Goal: Task Accomplishment & Management: Manage account settings

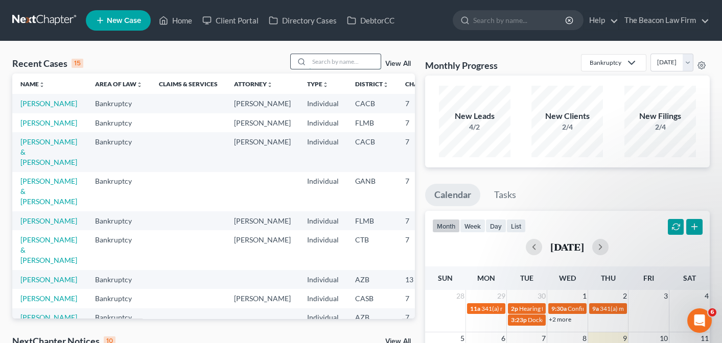
click at [333, 65] on input "search" at bounding box center [345, 61] width 72 height 15
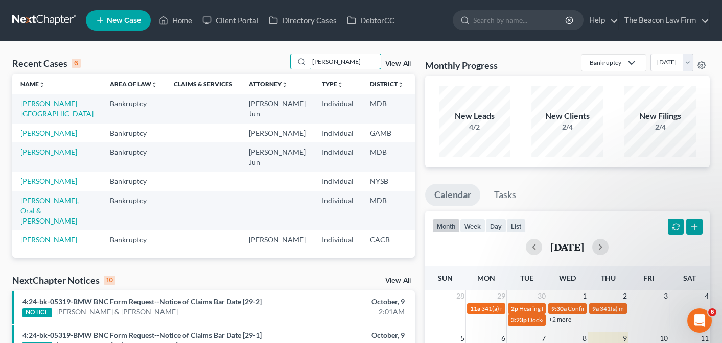
type input "coleman"
click at [39, 105] on link "Coleman, Tahitia" at bounding box center [56, 108] width 73 height 19
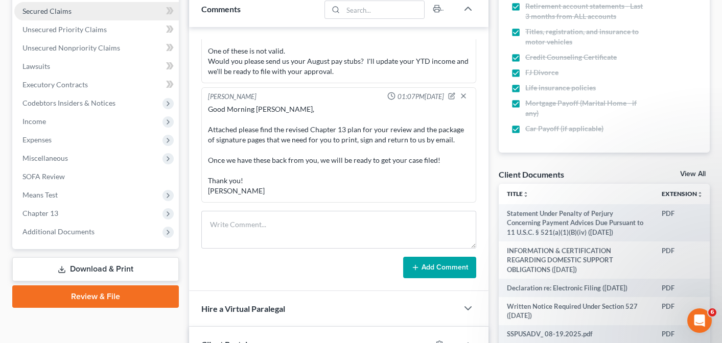
scroll to position [225, 0]
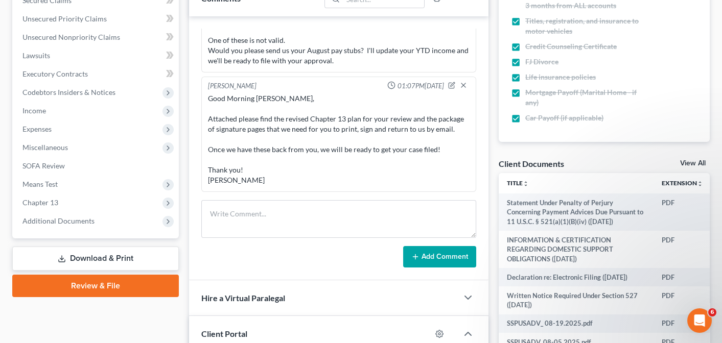
click at [83, 290] on link "Review & File" at bounding box center [95, 286] width 167 height 22
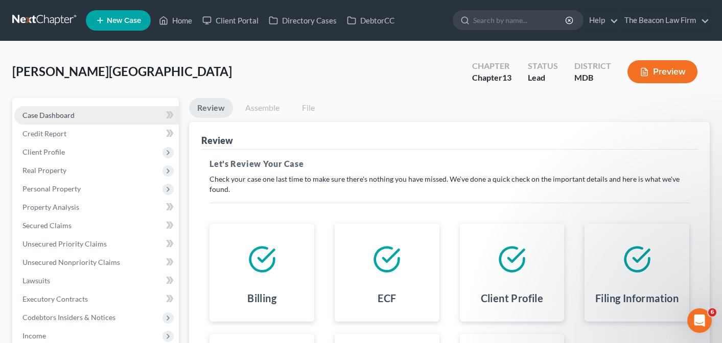
click at [41, 116] on span "Case Dashboard" at bounding box center [48, 115] width 52 height 9
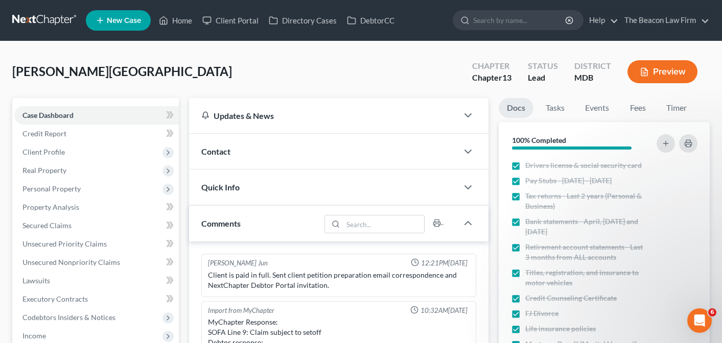
scroll to position [860, 0]
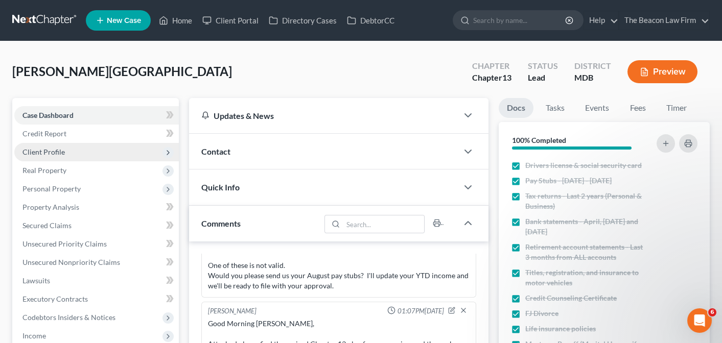
click at [45, 150] on span "Client Profile" at bounding box center [43, 152] width 42 height 9
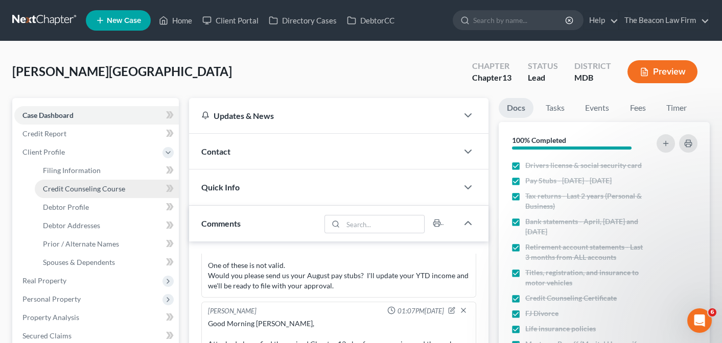
click at [66, 188] on span "Credit Counseling Course" at bounding box center [84, 188] width 82 height 9
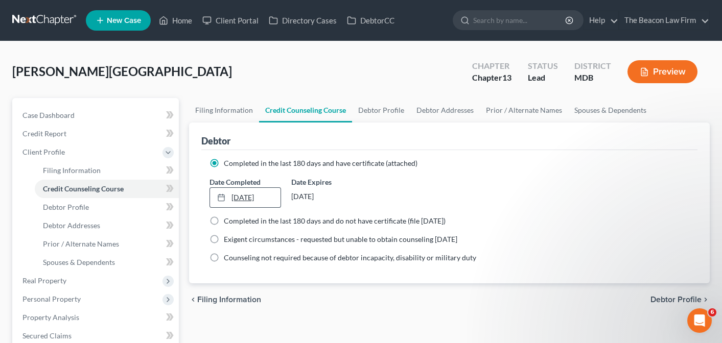
click at [273, 195] on link "4/10/2025" at bounding box center [245, 197] width 70 height 19
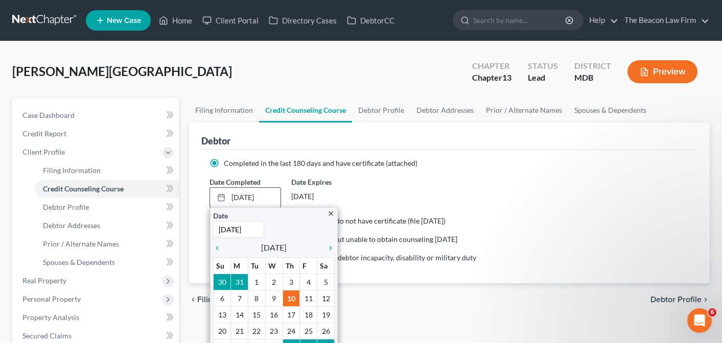
click at [330, 213] on icon "close" at bounding box center [331, 214] width 8 height 8
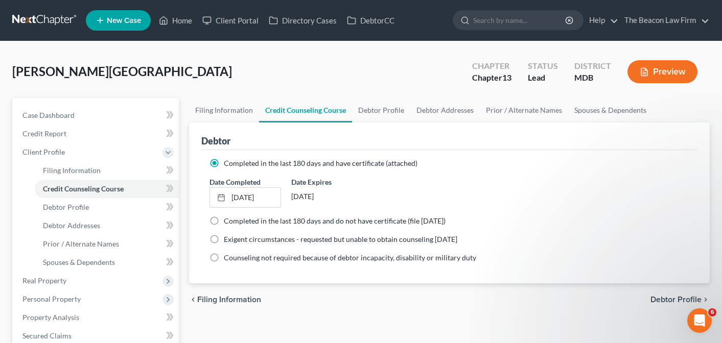
click at [224, 162] on label "Completed in the last 180 days and have certificate (attached)" at bounding box center [321, 163] width 194 height 10
click at [228, 162] on input "Completed in the last 180 days and have certificate (attached)" at bounding box center [231, 161] width 7 height 7
click at [255, 196] on link "4/10/2025" at bounding box center [245, 197] width 70 height 19
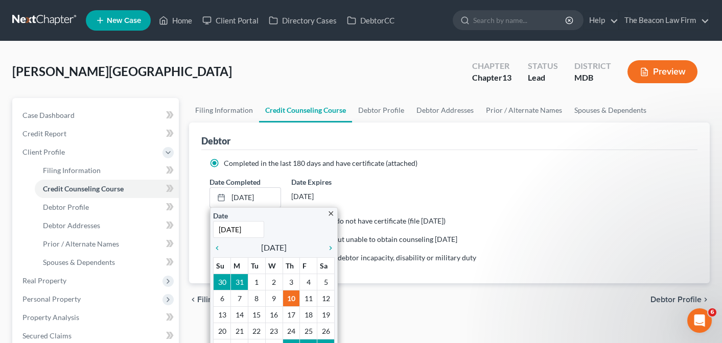
click at [414, 174] on ng-include "Completed in the last 180 days and have certificate (attached) Date Completed 4…" at bounding box center [449, 210] width 480 height 105
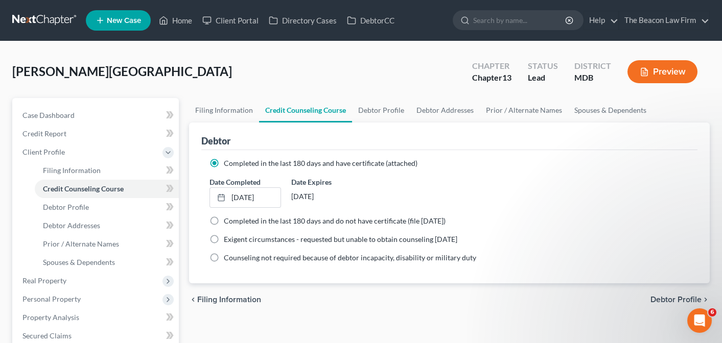
click at [224, 221] on label "Completed in the last 180 days and do not have certificate (file within 14 days)" at bounding box center [335, 221] width 222 height 10
click at [224, 222] on label "Completed in the last 180 days and do not have certificate (file within 14 days)" at bounding box center [335, 221] width 222 height 10
click at [228, 222] on input "Completed in the last 180 days and do not have certificate (file within 14 days)" at bounding box center [231, 219] width 7 height 7
radio input "true"
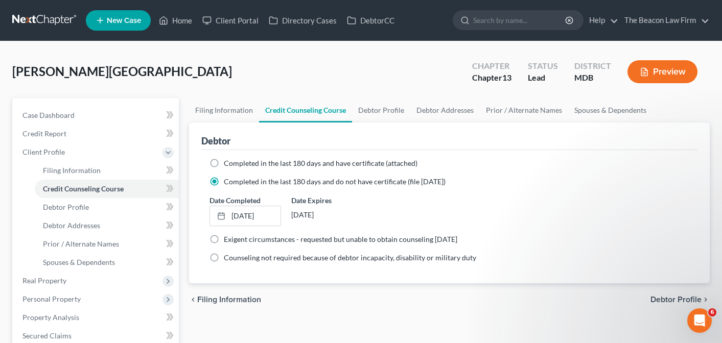
click at [399, 218] on div "Date Completed 4/10/2025 close Date 4/10/2025 Time 12:00 AM chevron_left April …" at bounding box center [449, 210] width 490 height 31
click at [224, 159] on label "Completed in the last 180 days and have certificate (attached)" at bounding box center [321, 163] width 194 height 10
click at [228, 159] on input "Completed in the last 180 days and have certificate (attached)" at bounding box center [231, 161] width 7 height 7
radio input "true"
radio input "false"
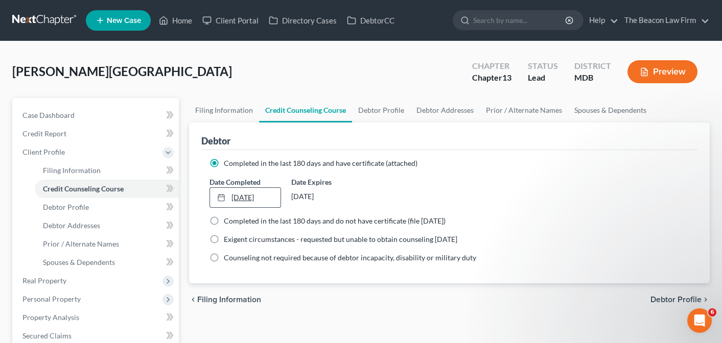
click at [239, 196] on link "4/10/2025" at bounding box center [245, 197] width 70 height 19
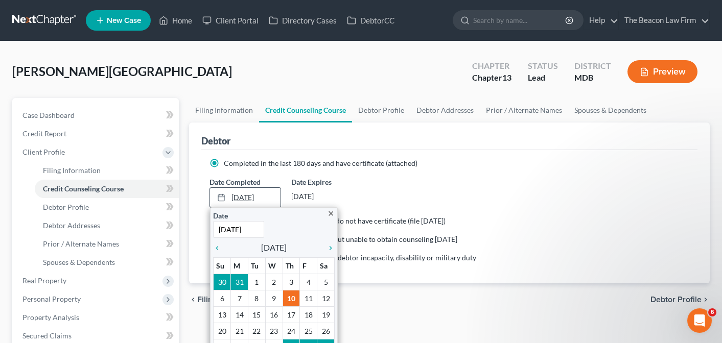
click at [266, 198] on link "4/10/2025" at bounding box center [245, 197] width 70 height 19
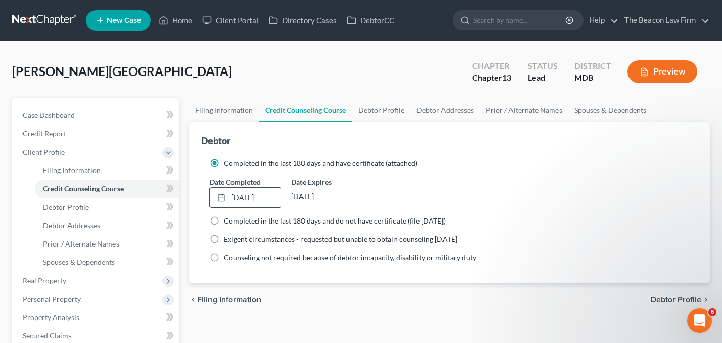
click at [242, 194] on link "4/10/2025" at bounding box center [245, 197] width 70 height 19
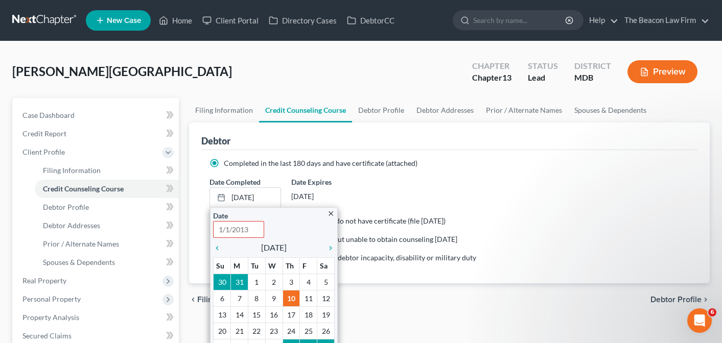
click at [412, 187] on div "Date Completed 4/10/2025 close Date Time 12:00 AM chevron_left April 2025 chevr…" at bounding box center [449, 192] width 490 height 31
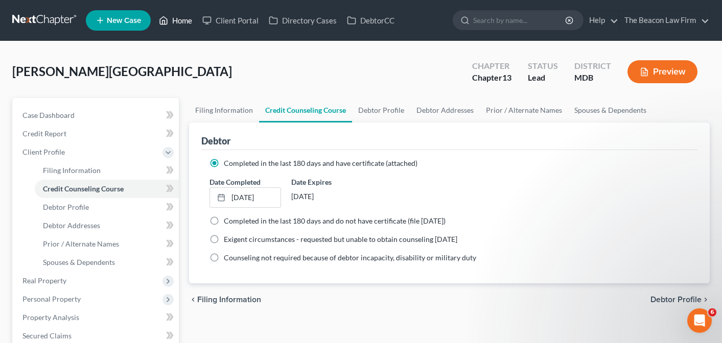
click at [189, 23] on link "Home" at bounding box center [175, 20] width 43 height 18
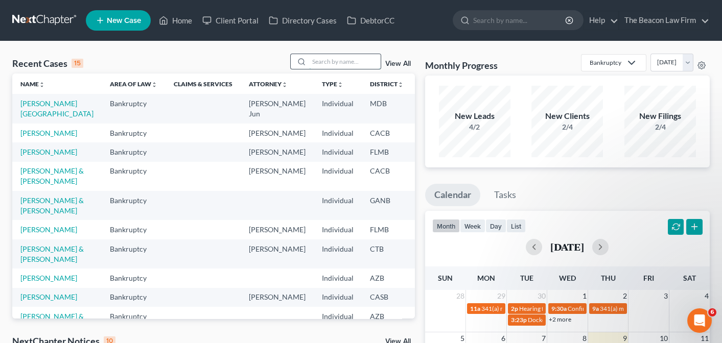
click at [351, 61] on input "search" at bounding box center [345, 61] width 72 height 15
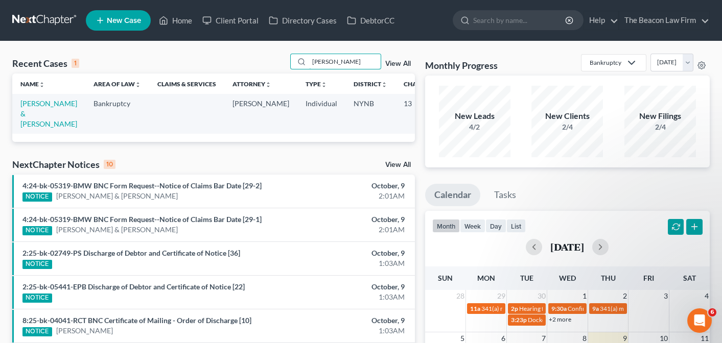
type input "mclean"
click at [32, 109] on td "McLean, Dennis & Jessica" at bounding box center [48, 113] width 73 height 39
click at [36, 103] on link "McLean, Dennis & Jessica" at bounding box center [48, 113] width 57 height 29
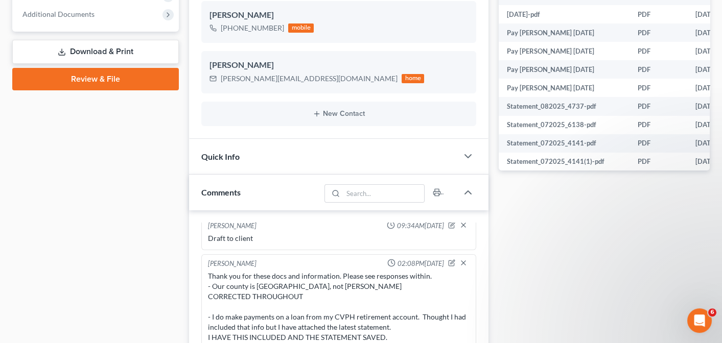
scroll to position [112, 0]
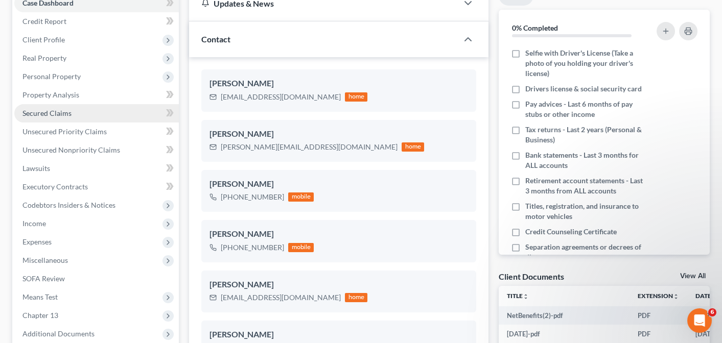
click at [48, 114] on span "Secured Claims" at bounding box center [46, 113] width 49 height 9
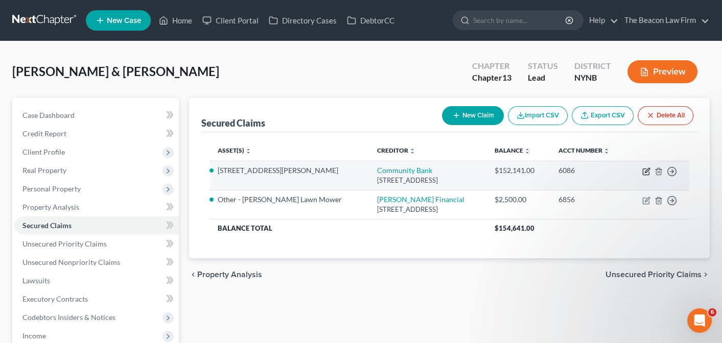
click at [646, 170] on icon "button" at bounding box center [647, 170] width 5 height 5
select select "35"
select select "4"
select select "2"
select select "0"
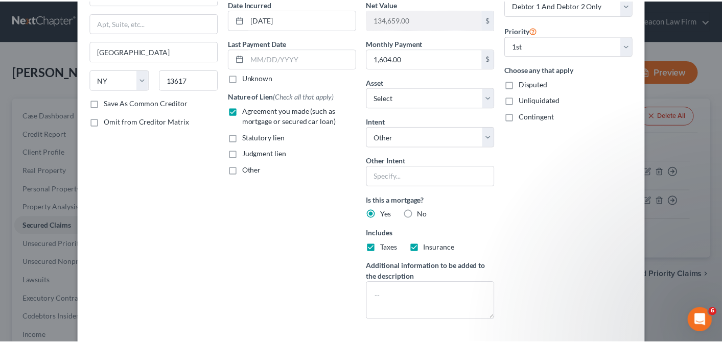
scroll to position [155, 0]
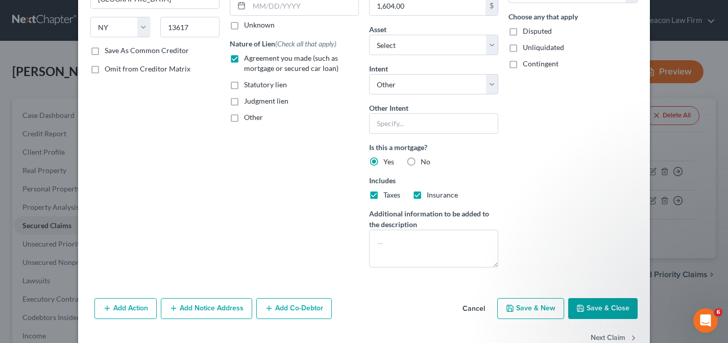
click at [612, 313] on button "Save & Close" at bounding box center [602, 308] width 69 height 21
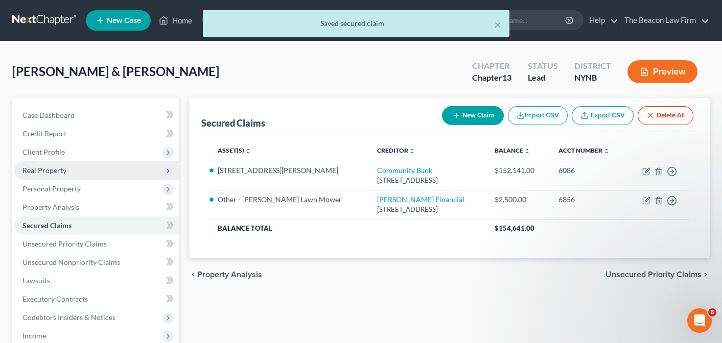
click at [53, 170] on span "Real Property" at bounding box center [44, 170] width 44 height 9
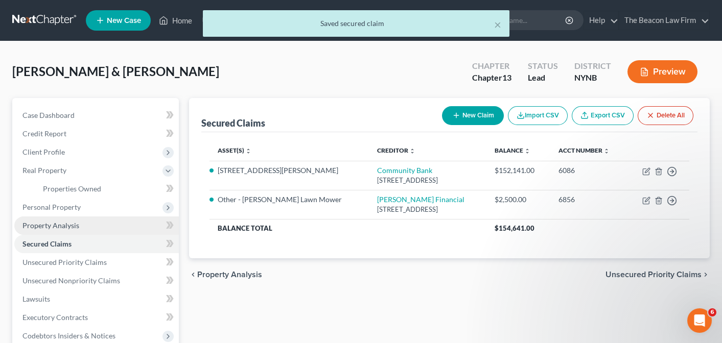
click at [59, 226] on span "Property Analysis" at bounding box center [50, 225] width 57 height 9
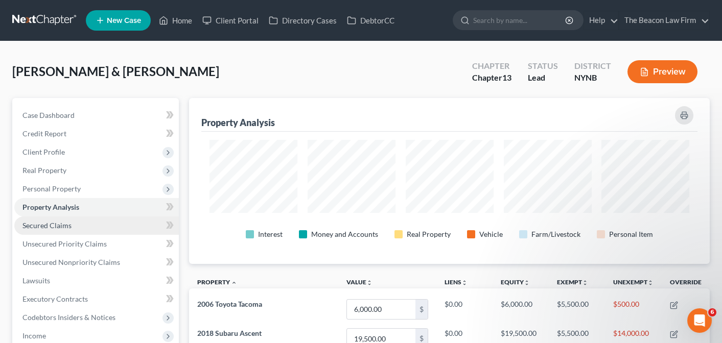
click at [49, 227] on span "Secured Claims" at bounding box center [46, 225] width 49 height 9
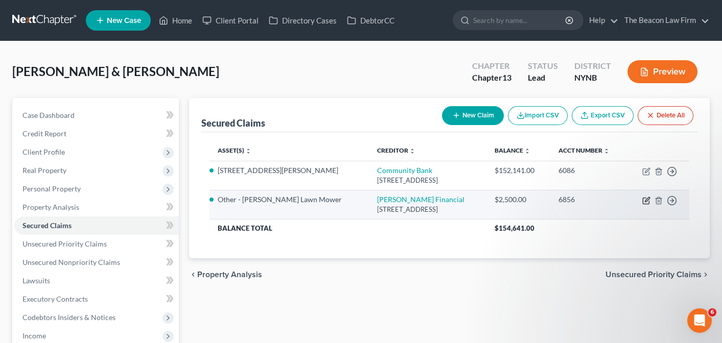
click at [646, 198] on icon "button" at bounding box center [646, 201] width 8 height 8
select select "16"
select select "4"
select select "2"
select select "0"
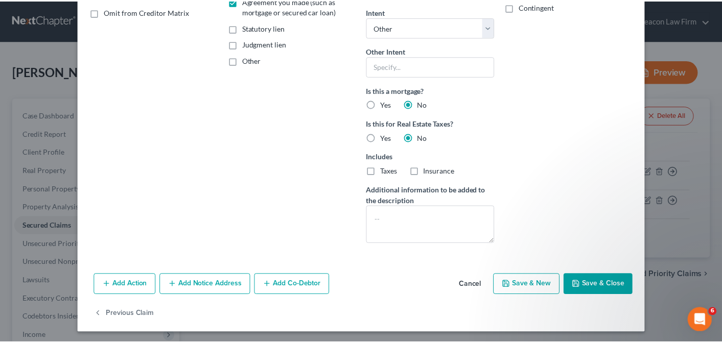
scroll to position [212, 0]
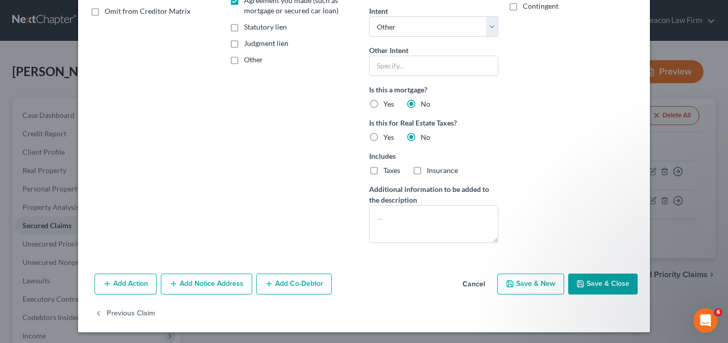
click at [595, 290] on button "Save & Close" at bounding box center [602, 284] width 69 height 21
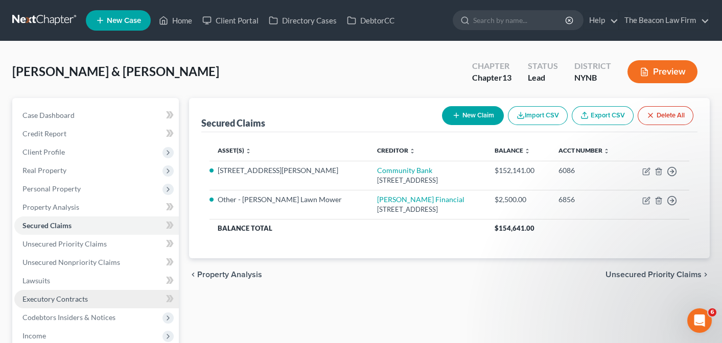
click at [55, 301] on span "Executory Contracts" at bounding box center [54, 299] width 65 height 9
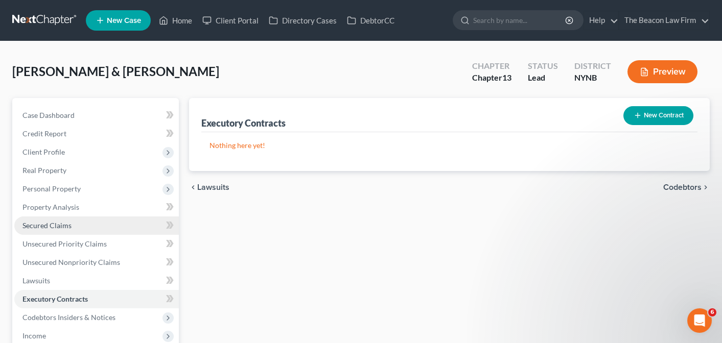
click at [52, 227] on span "Secured Claims" at bounding box center [46, 225] width 49 height 9
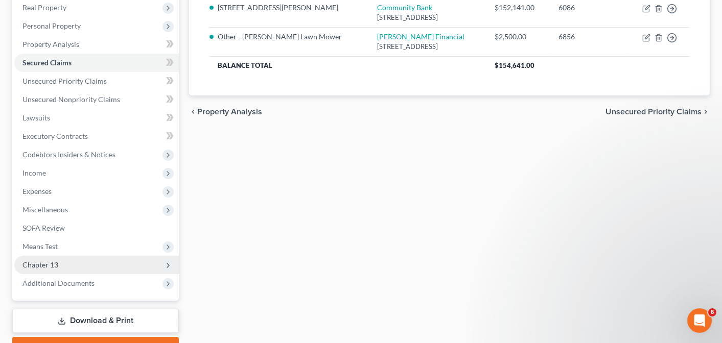
scroll to position [169, 0]
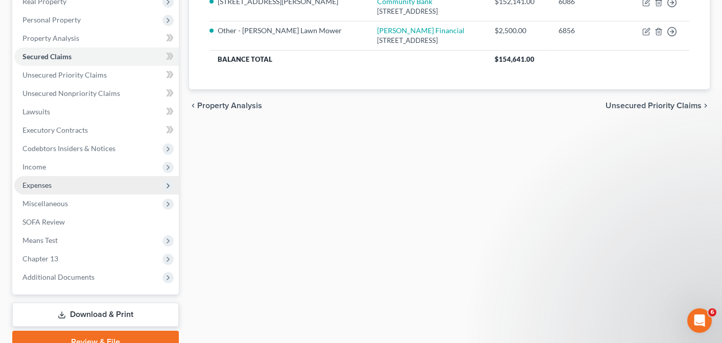
click at [41, 184] on span "Expenses" at bounding box center [36, 185] width 29 height 9
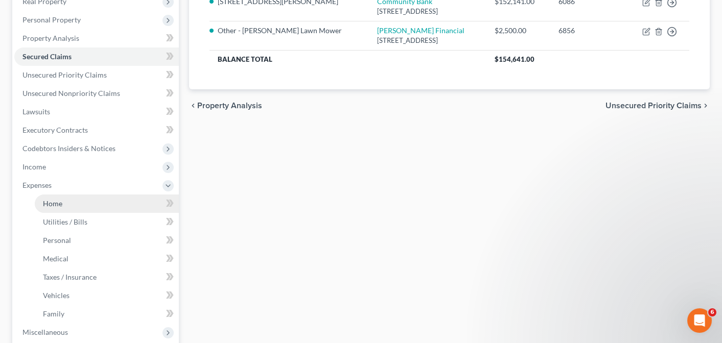
click at [56, 202] on span "Home" at bounding box center [52, 203] width 19 height 9
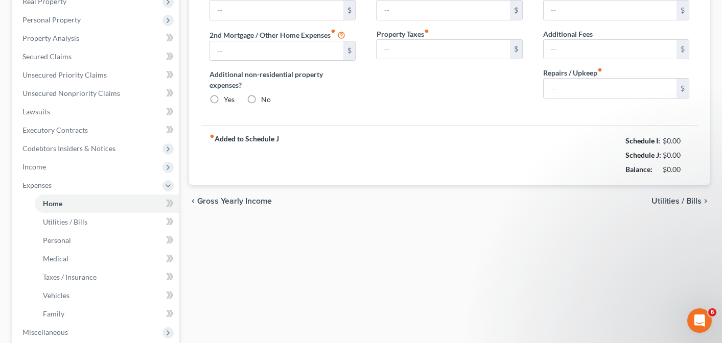
type input "1,604.00"
type input "0.00"
radio input "true"
type input "163.00"
type input "0.00"
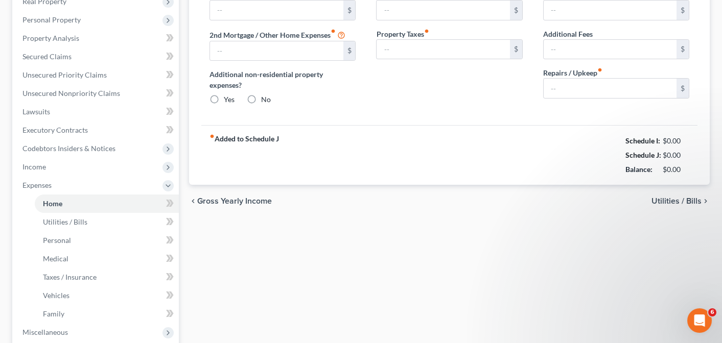
type input "0.00"
type input "300.00"
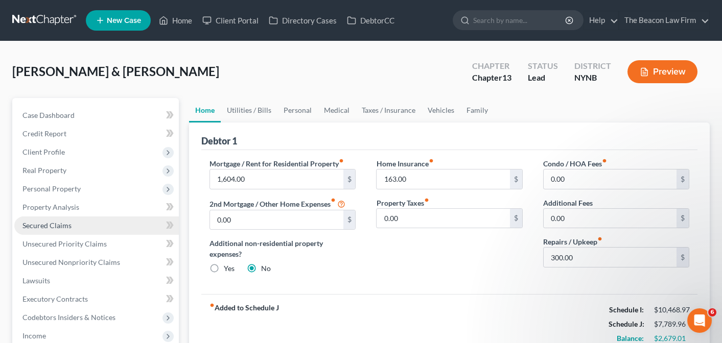
click at [53, 230] on link "Secured Claims" at bounding box center [96, 226] width 164 height 18
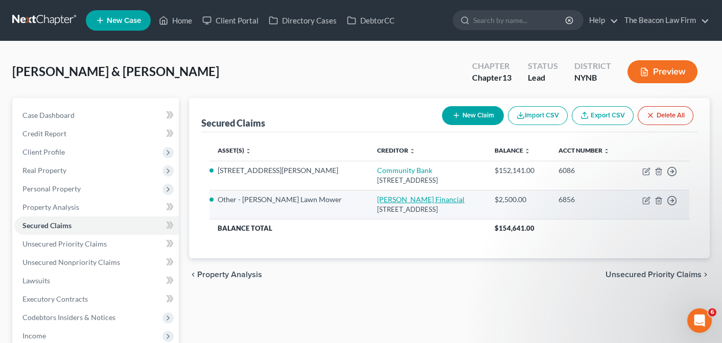
click at [391, 199] on link "John Deere Financial" at bounding box center [420, 199] width 87 height 9
select select "16"
select select "4"
select select "2"
select select "0"
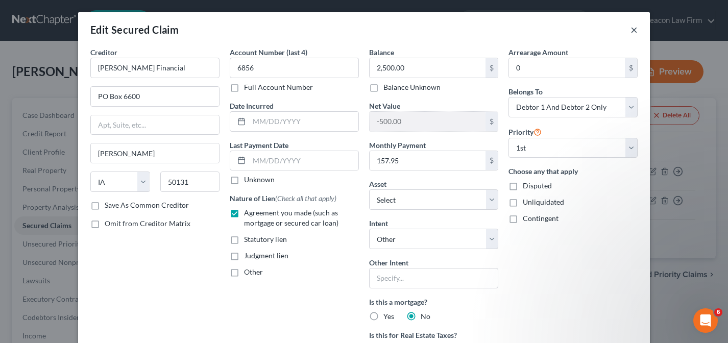
click at [632, 30] on button "×" at bounding box center [634, 29] width 7 height 12
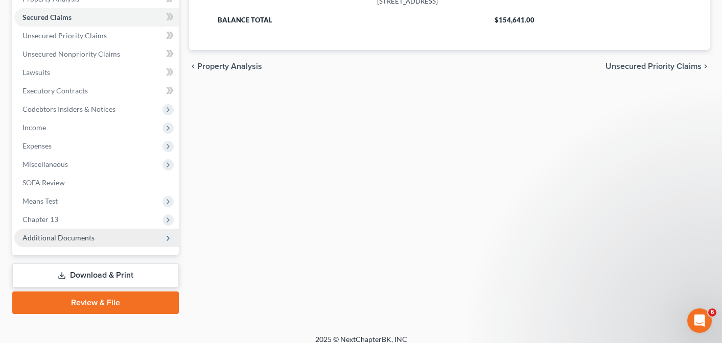
scroll to position [217, 0]
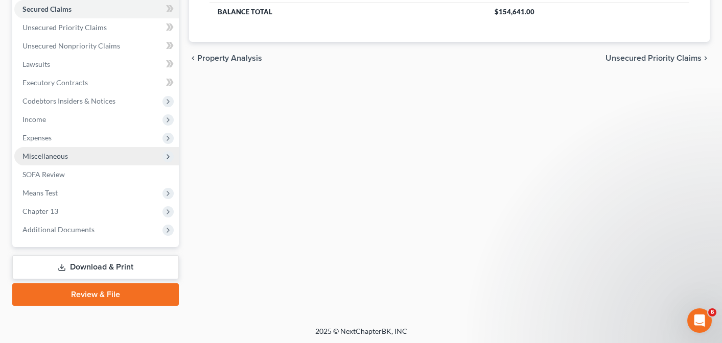
click at [59, 154] on span "Miscellaneous" at bounding box center [44, 156] width 45 height 9
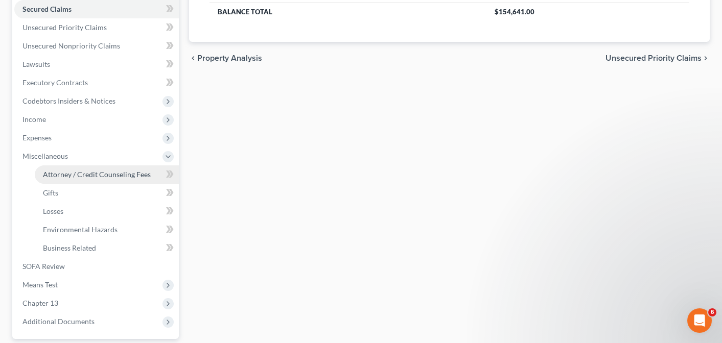
click at [53, 177] on span "Attorney / Credit Counseling Fees" at bounding box center [97, 174] width 108 height 9
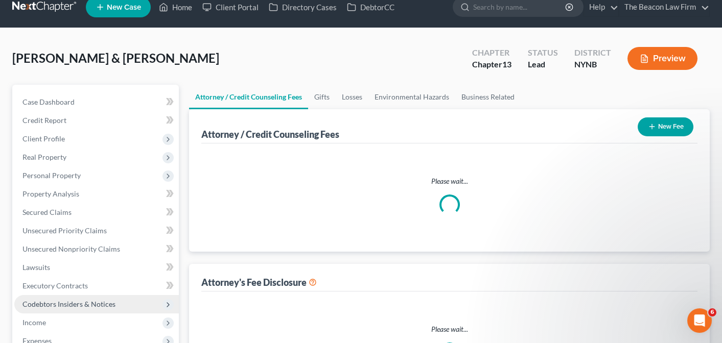
select select "28"
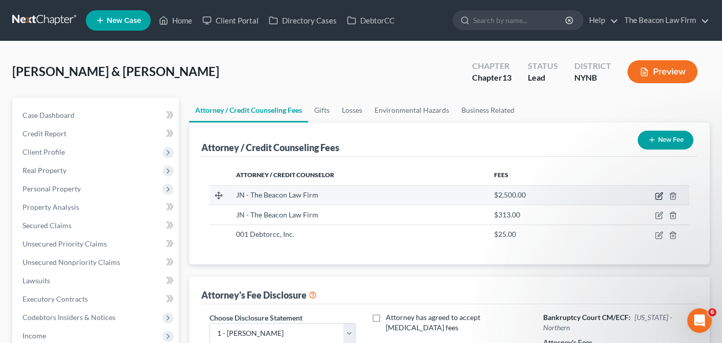
click at [658, 198] on icon "button" at bounding box center [659, 196] width 8 height 8
select select "9"
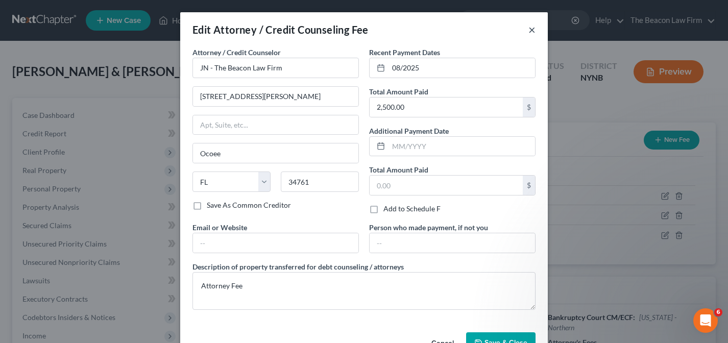
click at [529, 31] on button "×" at bounding box center [532, 29] width 7 height 12
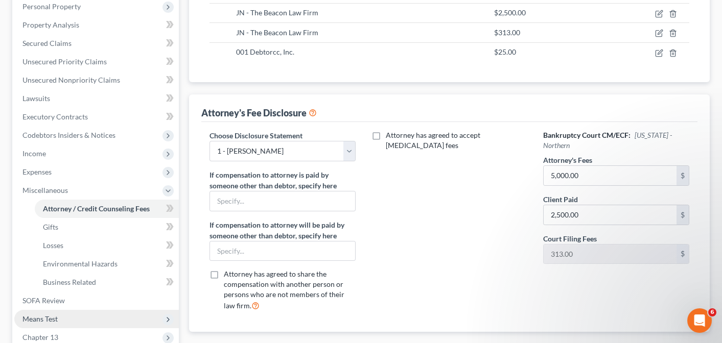
scroll to position [225, 0]
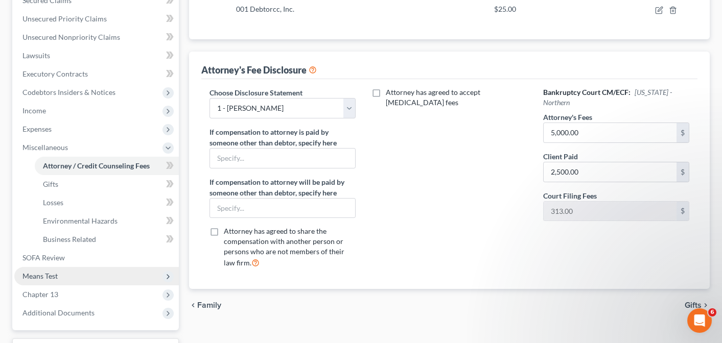
click at [46, 278] on span "Means Test" at bounding box center [39, 276] width 35 height 9
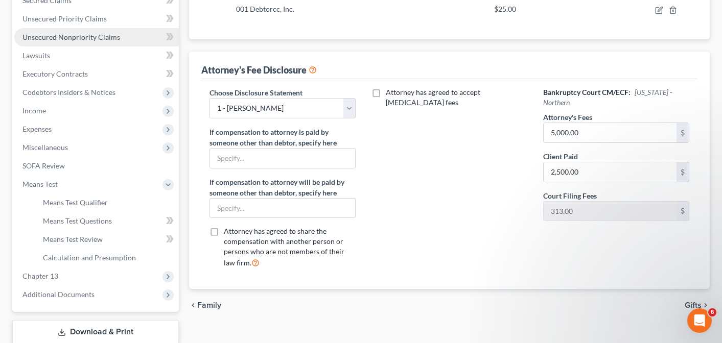
click at [58, 42] on link "Unsecured Nonpriority Claims" at bounding box center [96, 37] width 164 height 18
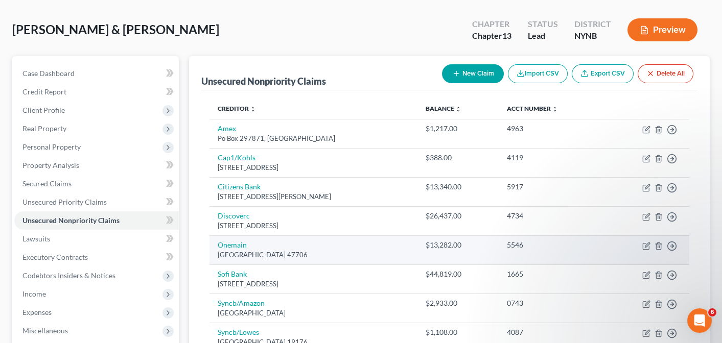
scroll to position [56, 0]
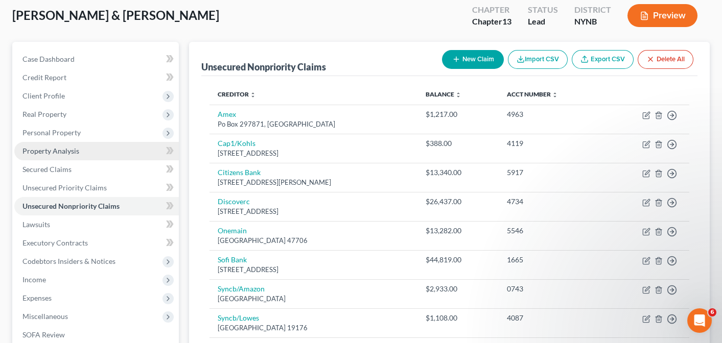
click at [54, 153] on span "Property Analysis" at bounding box center [50, 151] width 57 height 9
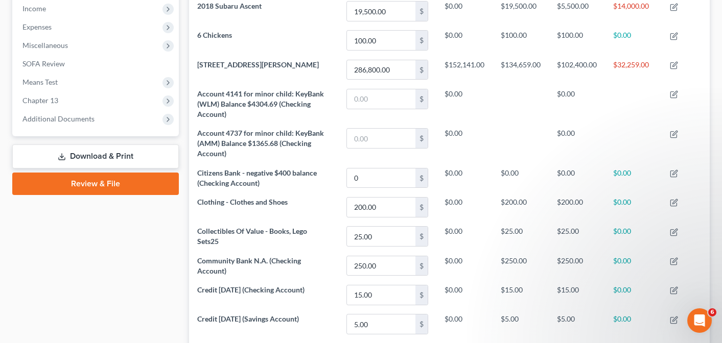
scroll to position [338, 0]
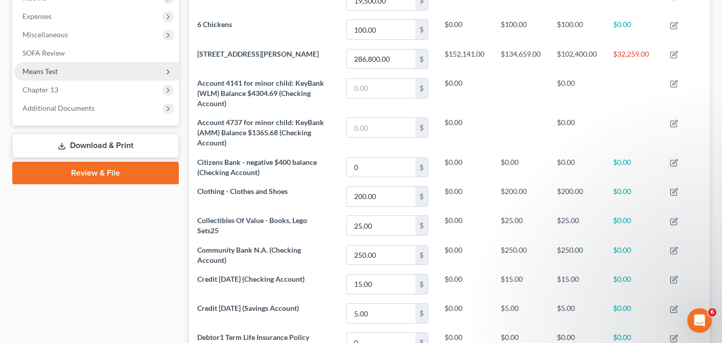
click at [39, 73] on span "Means Test" at bounding box center [39, 71] width 35 height 9
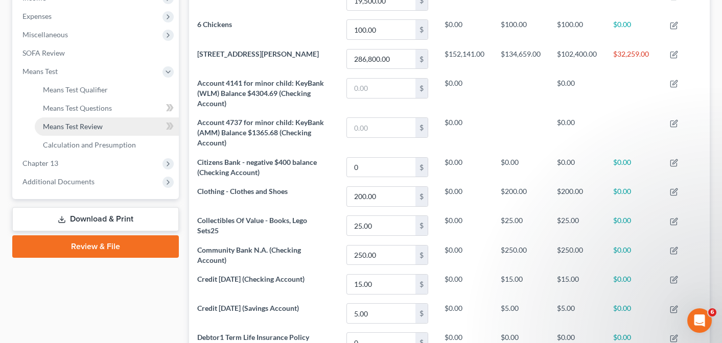
click at [68, 129] on span "Means Test Review" at bounding box center [73, 126] width 60 height 9
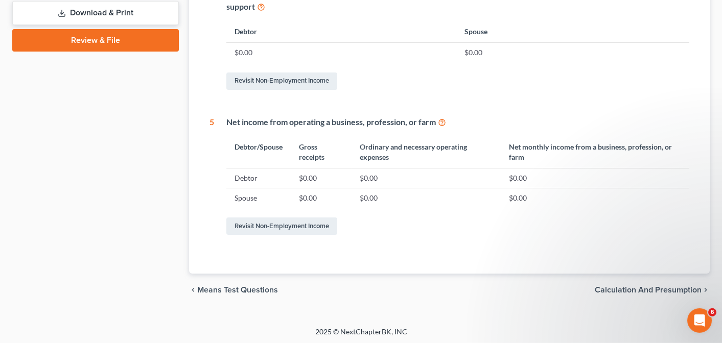
scroll to position [545, 0]
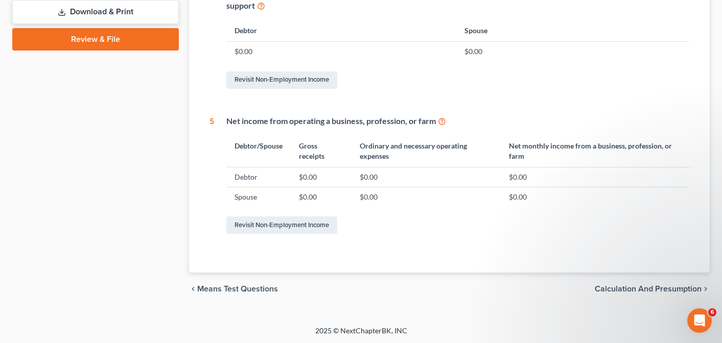
click at [650, 287] on span "Calculation and Presumption" at bounding box center [648, 289] width 107 height 8
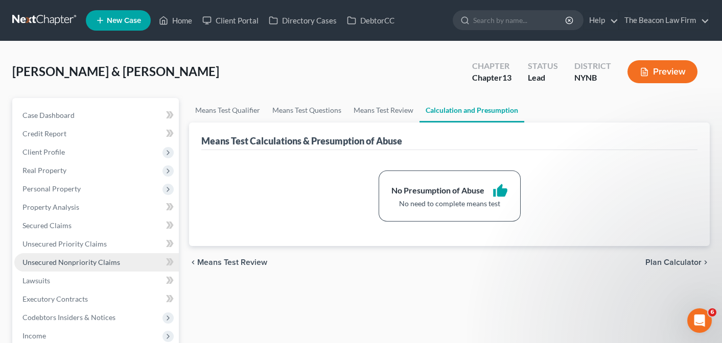
click at [59, 259] on span "Unsecured Nonpriority Claims" at bounding box center [71, 262] width 98 height 9
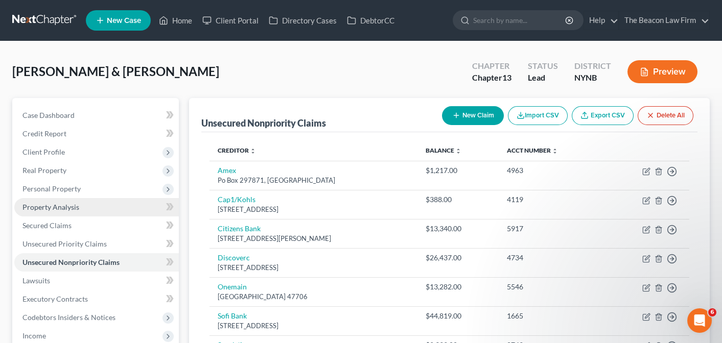
click at [50, 210] on span "Property Analysis" at bounding box center [50, 207] width 57 height 9
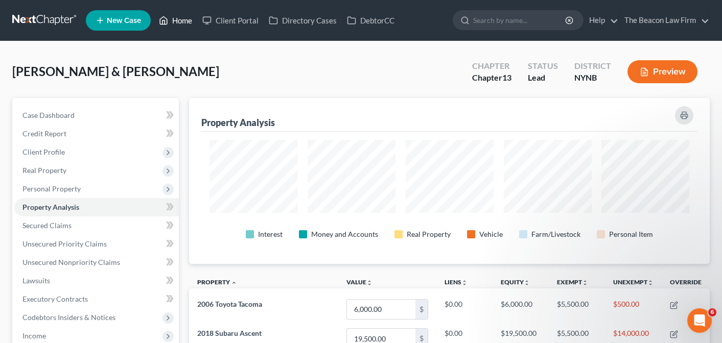
click at [179, 21] on link "Home" at bounding box center [175, 20] width 43 height 18
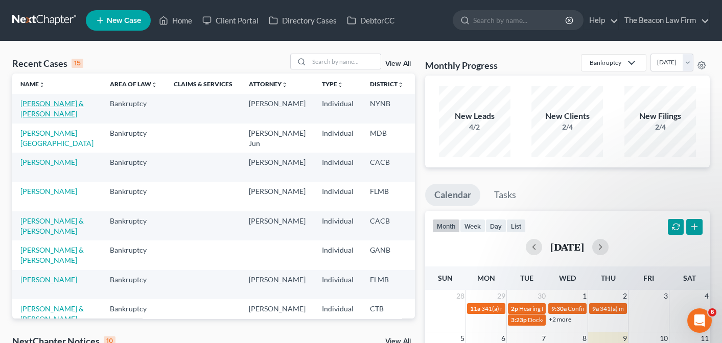
click at [31, 105] on link "McLean, Dennis & Jessica" at bounding box center [51, 108] width 63 height 19
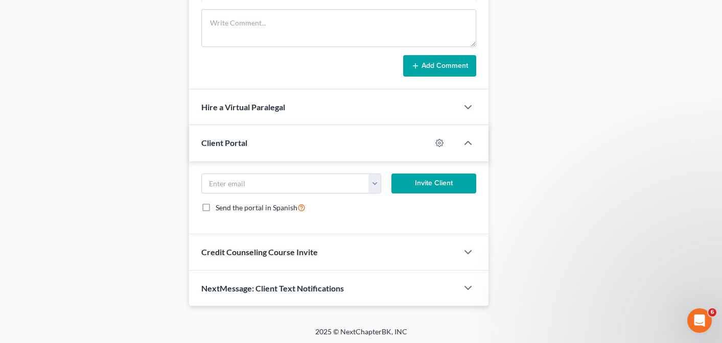
scroll to position [310, 0]
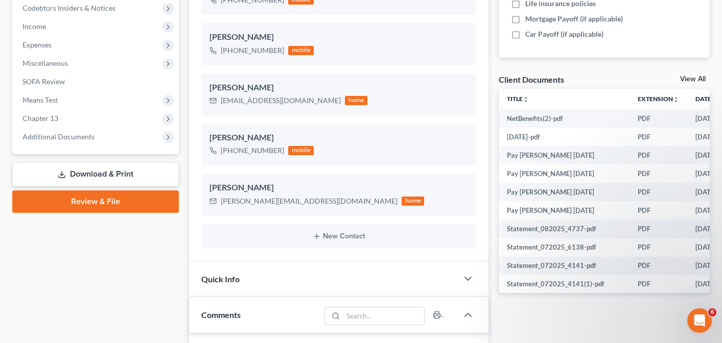
click at [689, 82] on link "View All" at bounding box center [693, 79] width 26 height 7
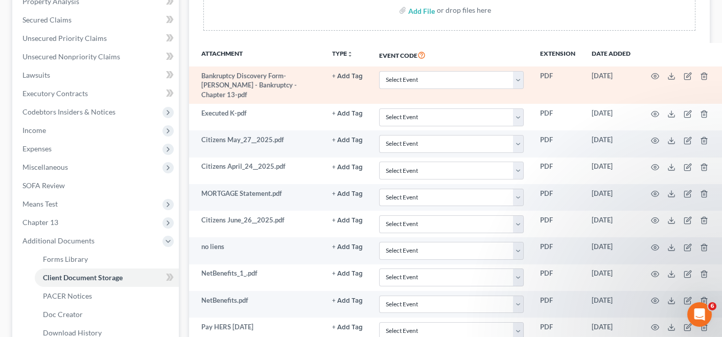
scroll to position [104, 0]
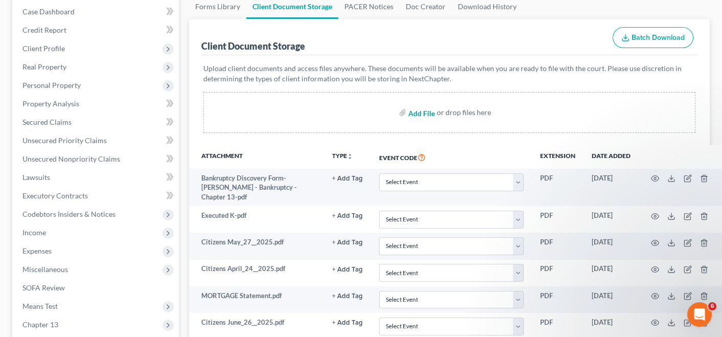
click at [427, 113] on input "file" at bounding box center [420, 112] width 25 height 18
type input "C:\fakepath\McLean, Dennis NYNB LocalFormPlan 2024.pdf"
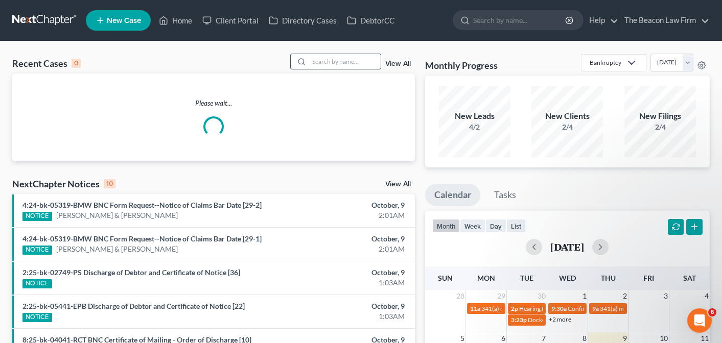
click at [351, 63] on input "search" at bounding box center [345, 61] width 72 height 15
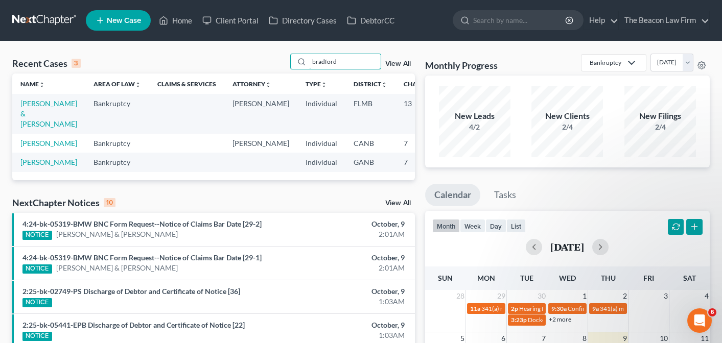
type input "bradford"
click at [34, 112] on link "Bradford, Sherita & Walter" at bounding box center [48, 113] width 57 height 29
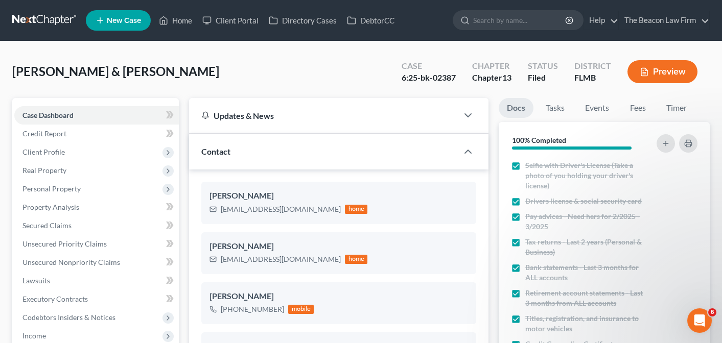
scroll to position [1286, 0]
click at [181, 25] on link "Home" at bounding box center [175, 20] width 43 height 18
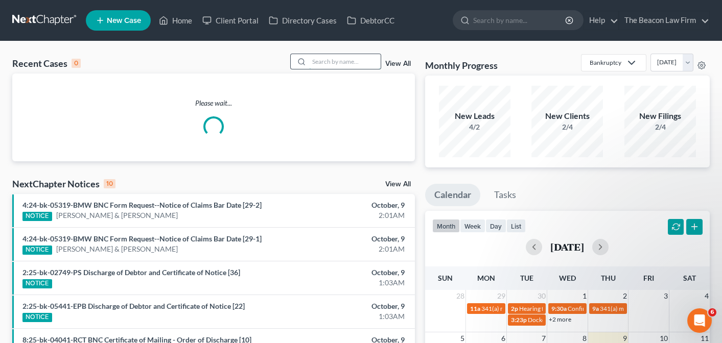
click at [355, 61] on input "search" at bounding box center [345, 61] width 72 height 15
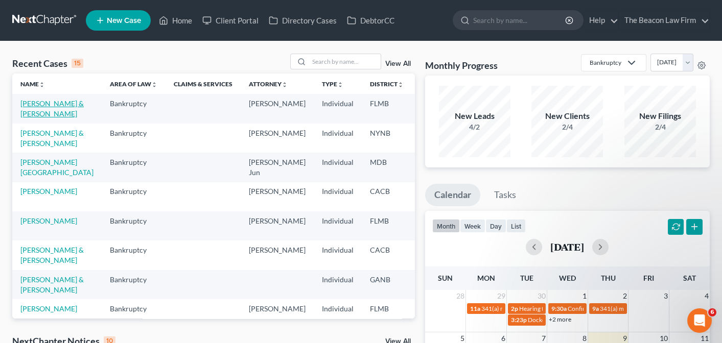
click at [40, 116] on link "Bradford, Sherita & Walter" at bounding box center [51, 108] width 63 height 19
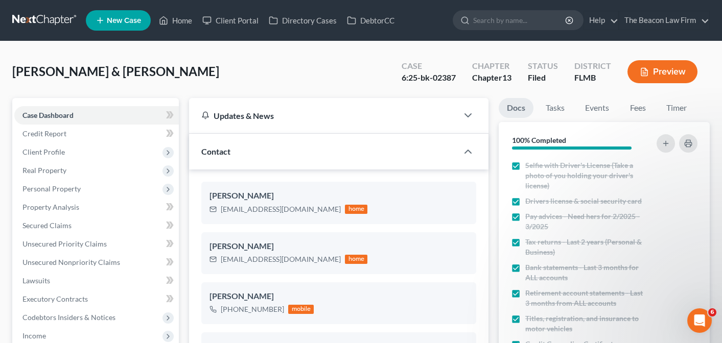
scroll to position [1286, 0]
click at [55, 189] on span "Personal Property" at bounding box center [51, 188] width 58 height 9
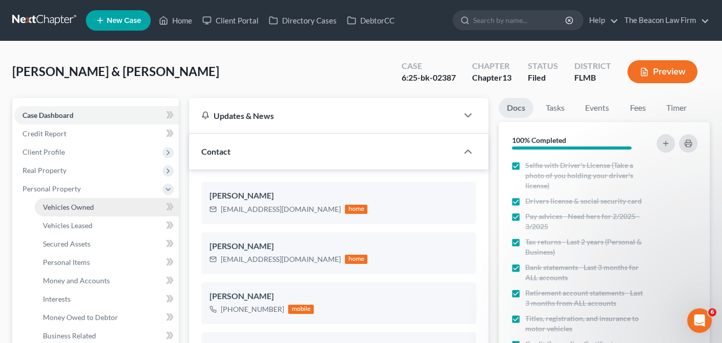
click at [57, 210] on span "Vehicles Owned" at bounding box center [68, 207] width 51 height 9
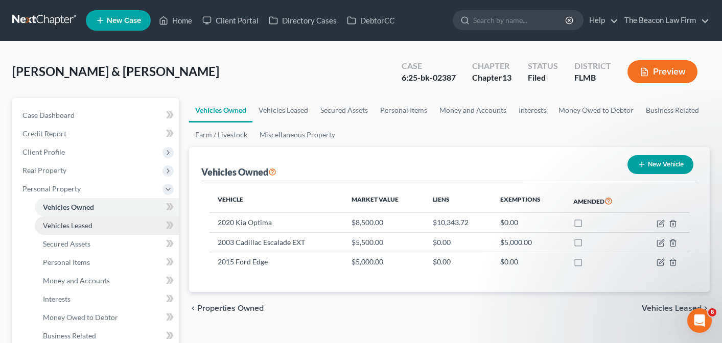
click at [65, 226] on span "Vehicles Leased" at bounding box center [68, 225] width 50 height 9
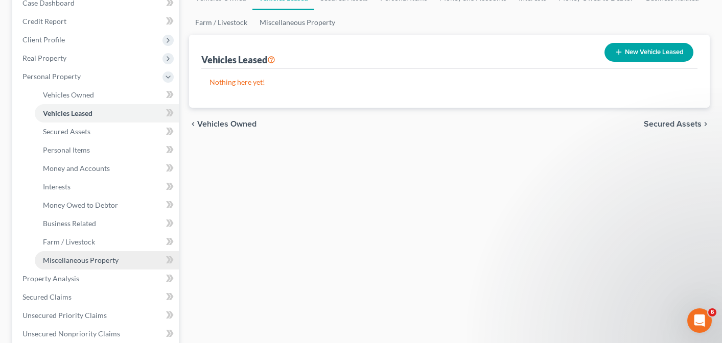
click at [68, 263] on span "Miscellaneous Property" at bounding box center [81, 260] width 76 height 9
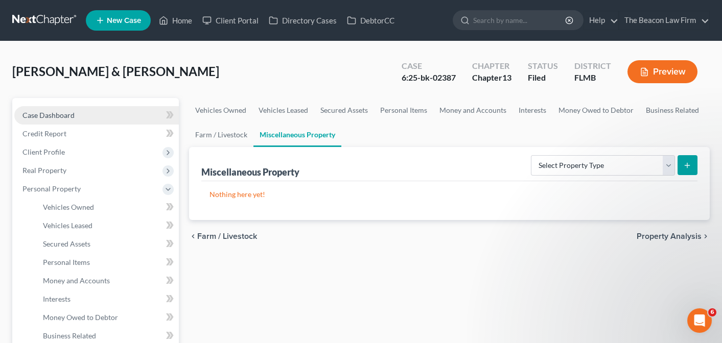
click at [46, 113] on span "Case Dashboard" at bounding box center [48, 115] width 52 height 9
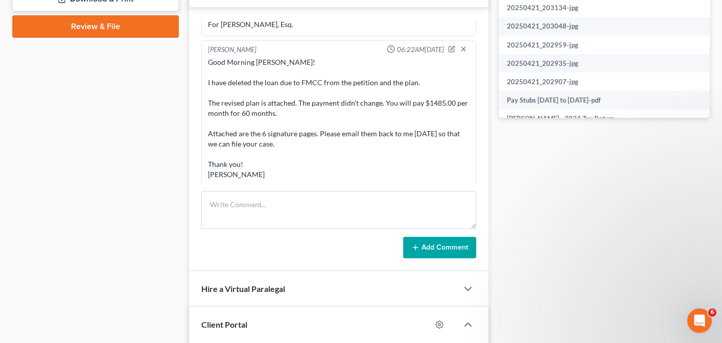
scroll to position [564, 0]
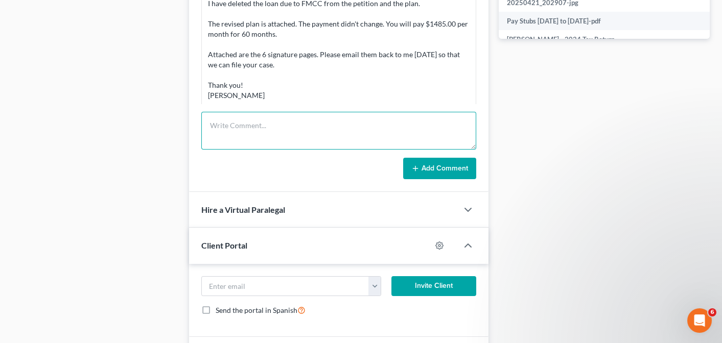
click at [254, 125] on textarea at bounding box center [338, 131] width 275 height 38
paste textarea "Good Morning!! We have something weird going on here. Santander filed 2 claims.…"
type textarea "Good Morning!! We have something weird going on here. Santander filed 2 claims.…"
click at [441, 164] on button "Add Comment" at bounding box center [439, 168] width 73 height 21
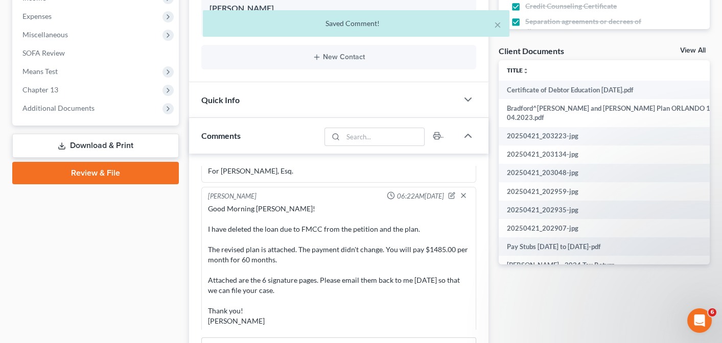
scroll to position [1466, 0]
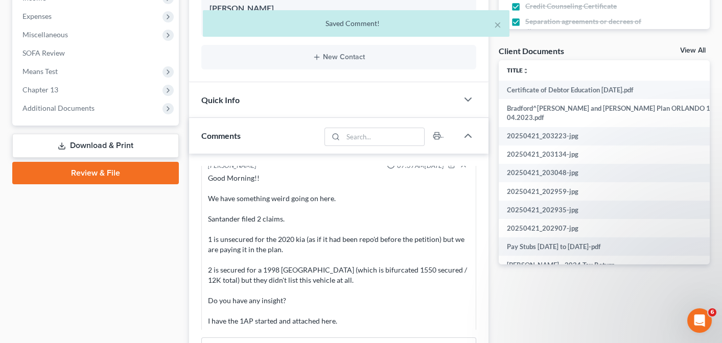
click at [690, 50] on link "View All" at bounding box center [693, 50] width 26 height 7
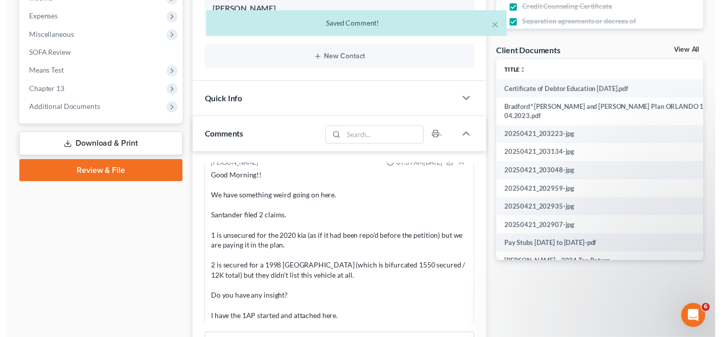
scroll to position [217, 0]
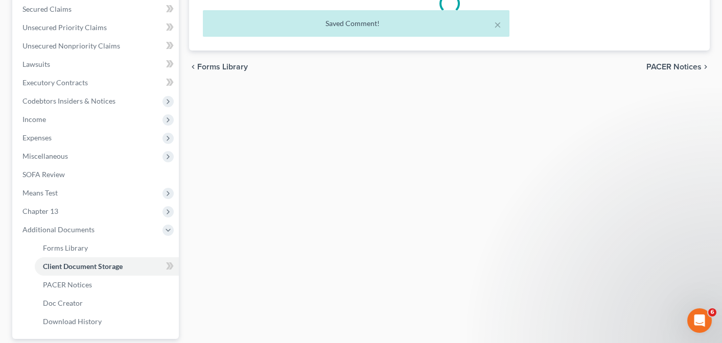
select select "9"
select select "12"
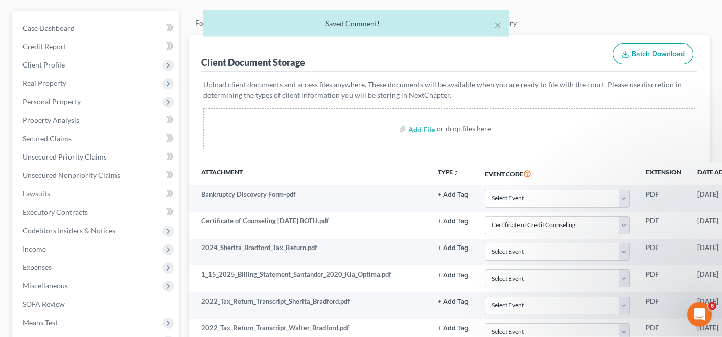
scroll to position [47, 0]
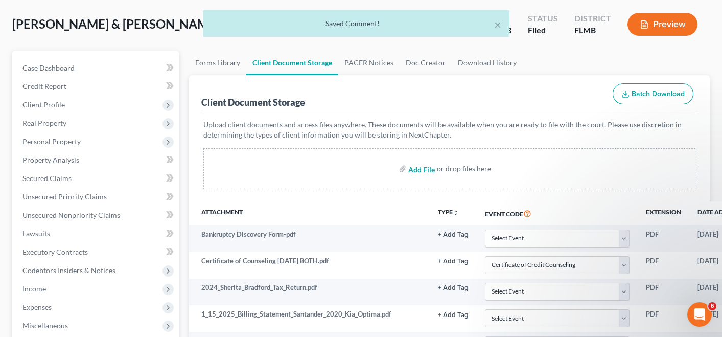
click at [426, 171] on input "file" at bounding box center [420, 168] width 25 height 18
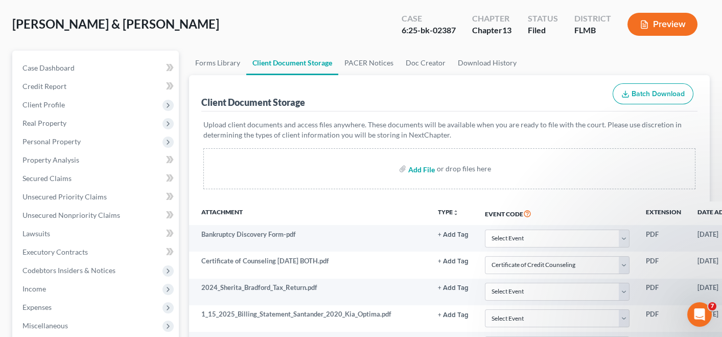
type input "C:\fakepath\Bradford, Sherita and Walter Plan ORLANDO 12.04.2023.pdf"
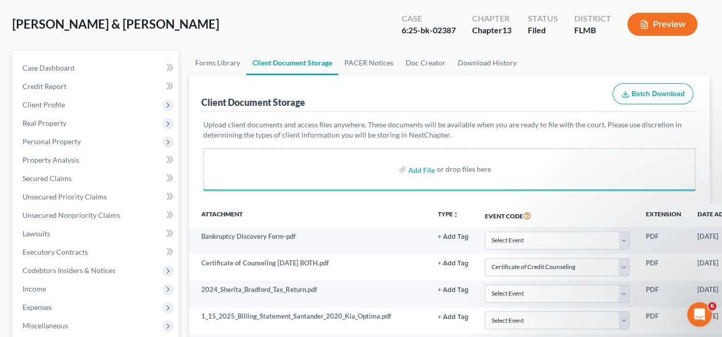
select select "9"
select select "12"
select select "9"
select select "12"
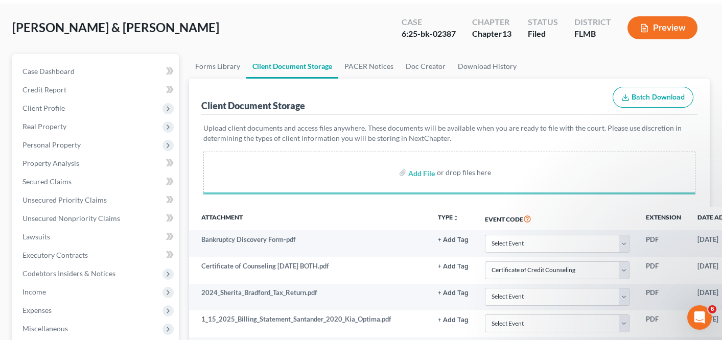
scroll to position [0, 0]
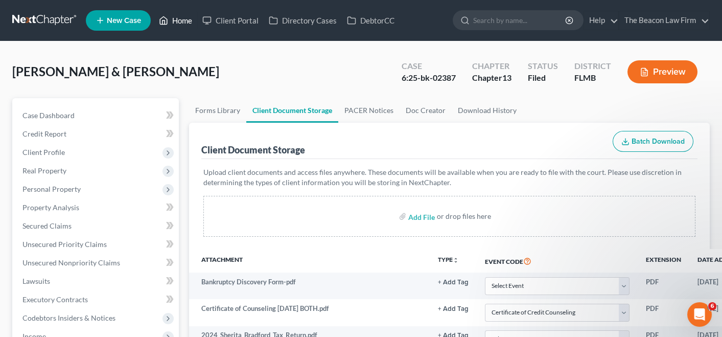
click at [191, 22] on link "Home" at bounding box center [175, 20] width 43 height 18
select select "9"
select select "12"
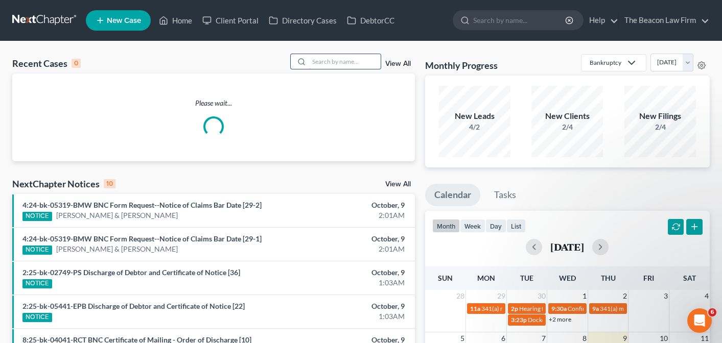
click at [362, 61] on input "search" at bounding box center [345, 61] width 72 height 15
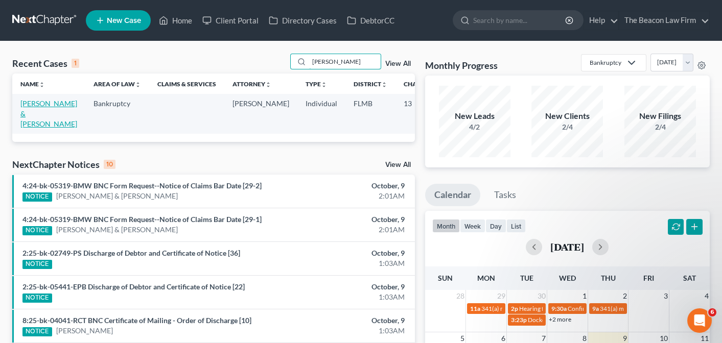
type input "kuhl"
click at [39, 115] on link "Kuhlman, Jonathan & Chelsie" at bounding box center [48, 113] width 57 height 29
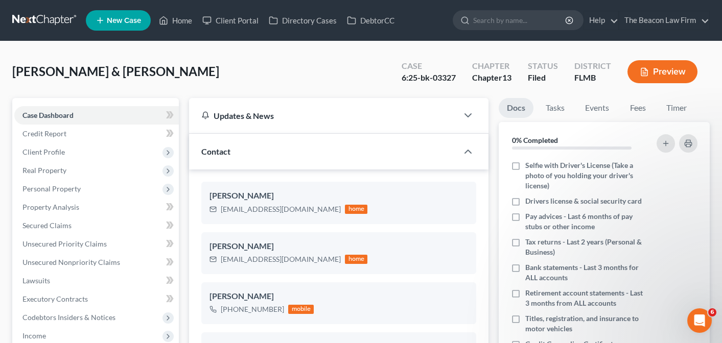
scroll to position [2028, 0]
drag, startPoint x: 57, startPoint y: 151, endPoint x: 387, endPoint y: 243, distance: 342.5
click at [57, 151] on span "Client Profile" at bounding box center [43, 152] width 42 height 9
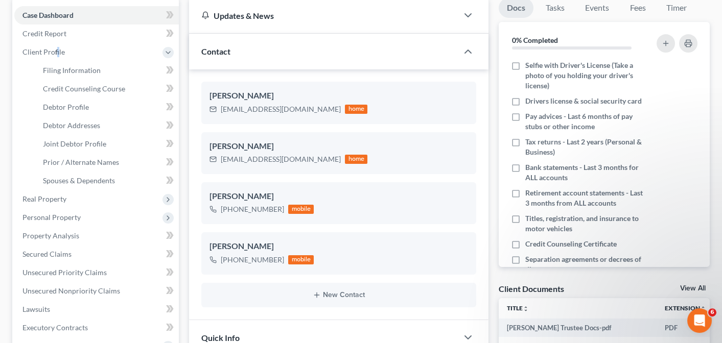
scroll to position [112, 0]
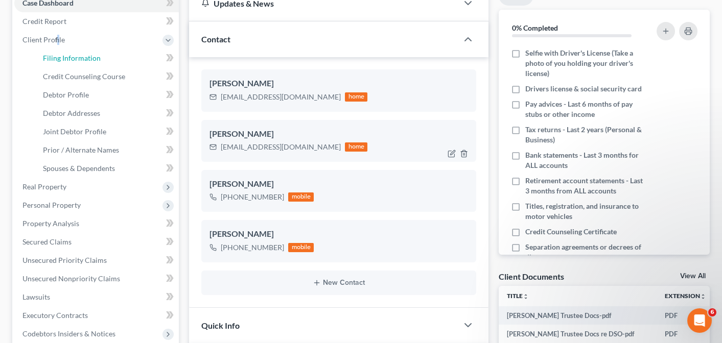
drag, startPoint x: 66, startPoint y: 58, endPoint x: 462, endPoint y: 141, distance: 403.9
click at [66, 58] on span "Filing Information" at bounding box center [72, 58] width 58 height 9
select select "1"
select select "3"
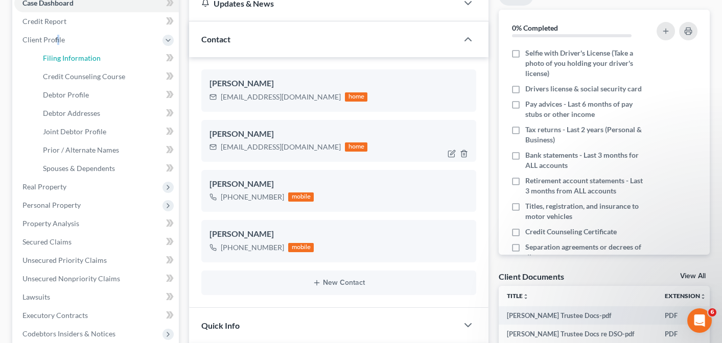
select select "9"
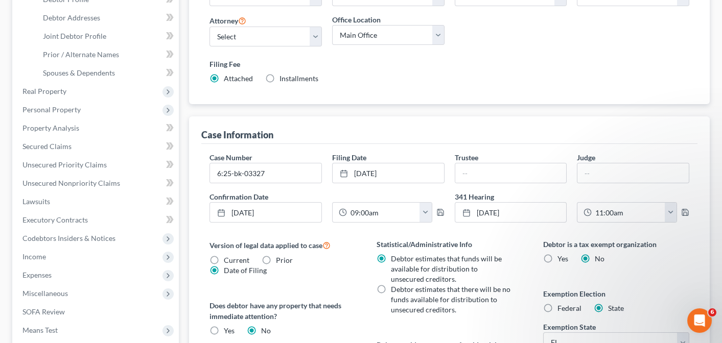
scroll to position [225, 0]
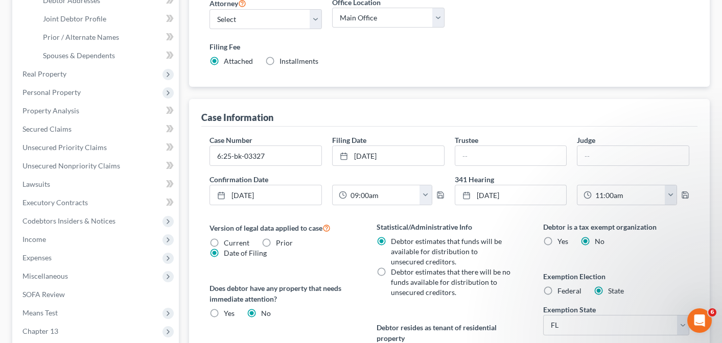
drag, startPoint x: 473, startPoint y: 64, endPoint x: 577, endPoint y: 1, distance: 121.1
click at [473, 62] on div "Filing Fee Attached Installments Installments" at bounding box center [449, 53] width 480 height 25
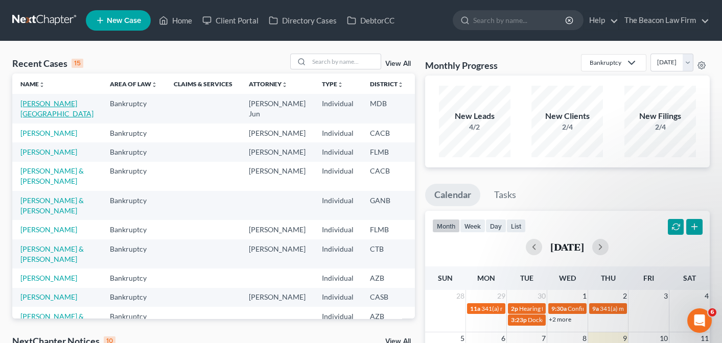
click at [34, 103] on link "[PERSON_NAME][GEOGRAPHIC_DATA]" at bounding box center [56, 108] width 73 height 19
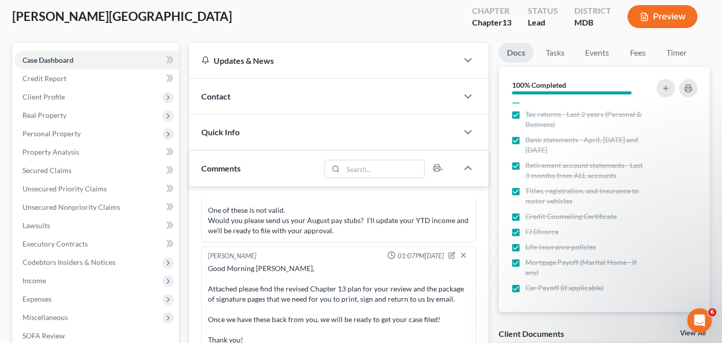
scroll to position [56, 0]
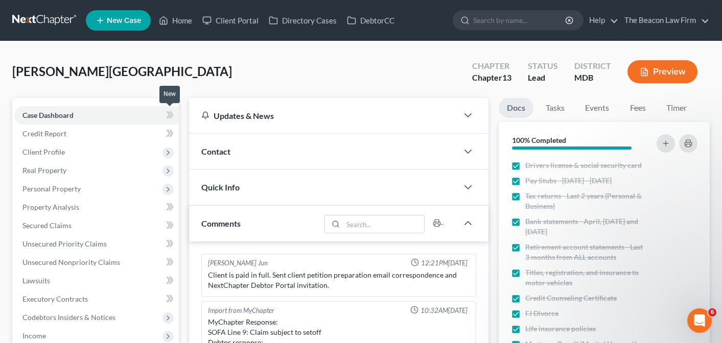
scroll to position [27, 0]
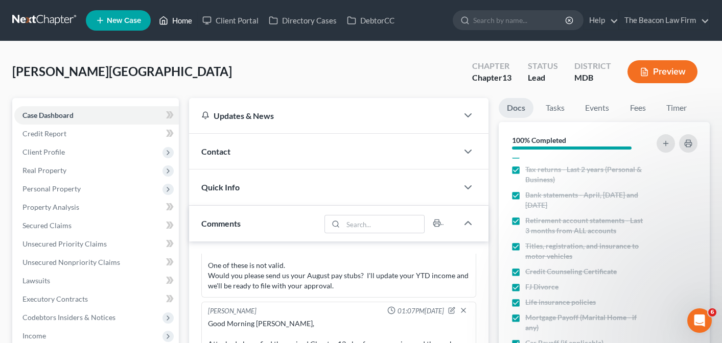
drag, startPoint x: 177, startPoint y: 21, endPoint x: 178, endPoint y: 38, distance: 16.9
click at [178, 21] on link "Home" at bounding box center [175, 20] width 43 height 18
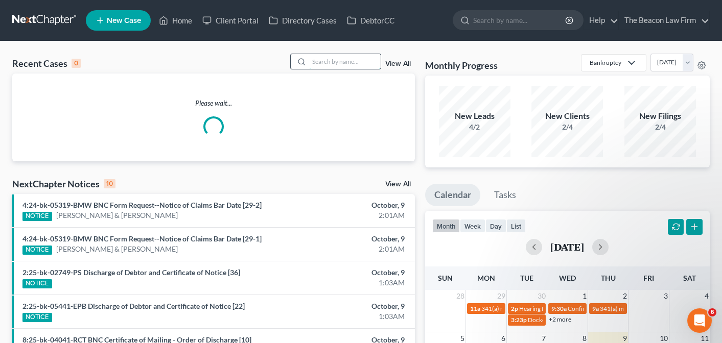
click at [314, 61] on input "search" at bounding box center [345, 61] width 72 height 15
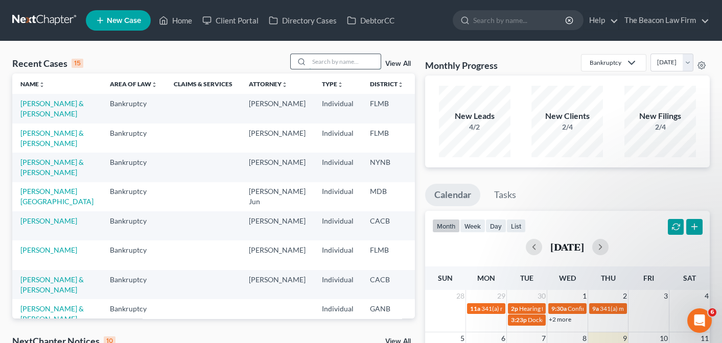
click at [336, 55] on input "search" at bounding box center [345, 61] width 72 height 15
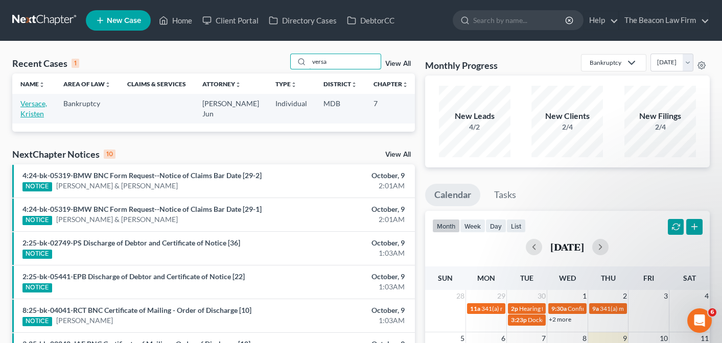
type input "versa"
click at [26, 105] on link "Versace, Kristen" at bounding box center [33, 108] width 27 height 19
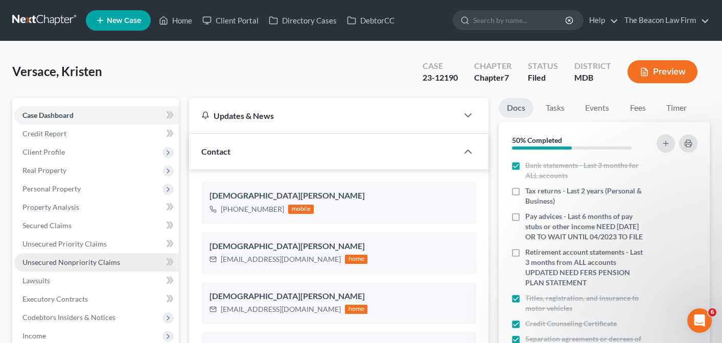
scroll to position [815, 0]
click at [42, 265] on span "Unsecured Nonpriority Claims" at bounding box center [71, 262] width 98 height 9
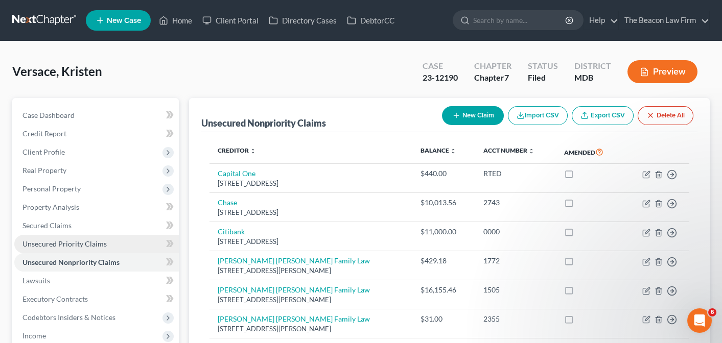
click at [51, 246] on span "Unsecured Priority Claims" at bounding box center [64, 244] width 84 height 9
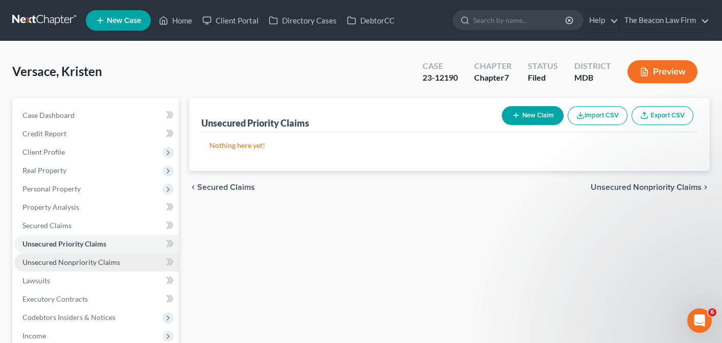
click at [56, 266] on span "Unsecured Nonpriority Claims" at bounding box center [71, 262] width 98 height 9
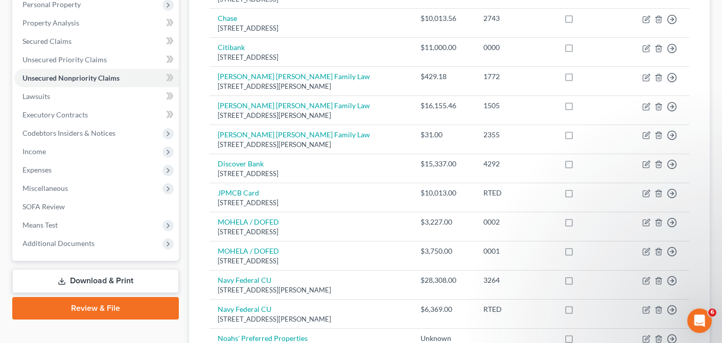
scroll to position [169, 0]
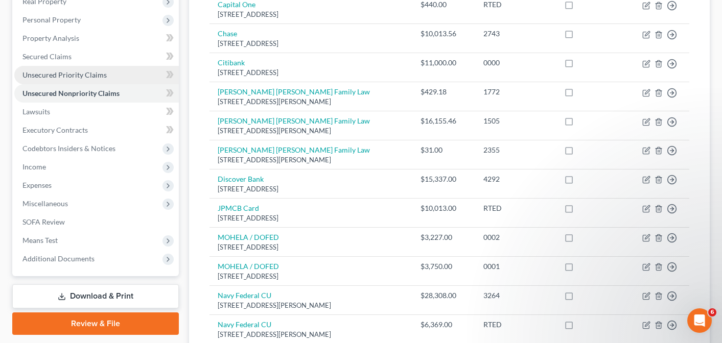
drag, startPoint x: 46, startPoint y: 75, endPoint x: 43, endPoint y: 67, distance: 7.8
click at [46, 74] on span "Unsecured Priority Claims" at bounding box center [64, 74] width 84 height 9
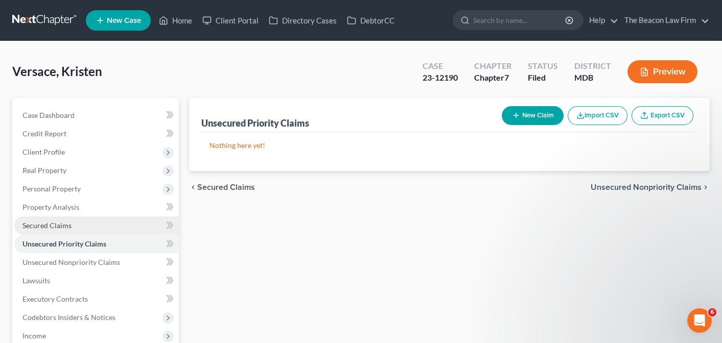
click at [53, 225] on span "Secured Claims" at bounding box center [46, 225] width 49 height 9
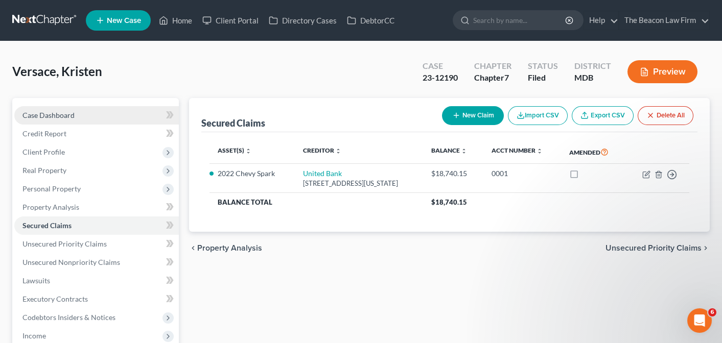
click at [44, 115] on span "Case Dashboard" at bounding box center [48, 115] width 52 height 9
select select "2"
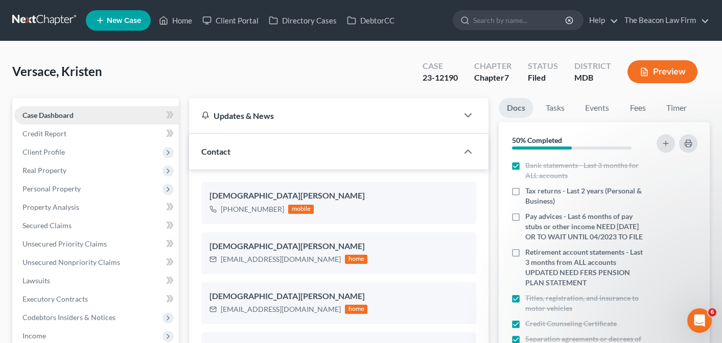
scroll to position [815, 0]
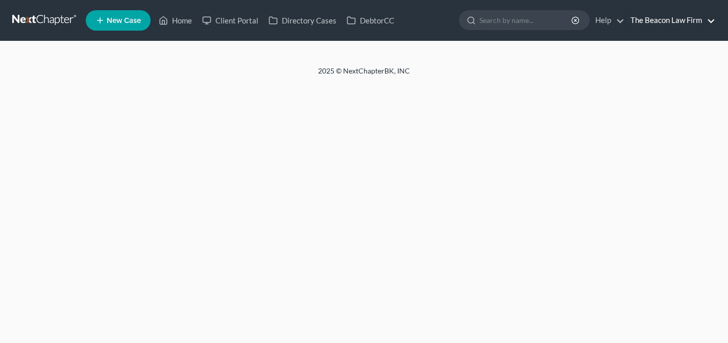
click at [680, 20] on link "The Beacon Law Firm" at bounding box center [671, 20] width 90 height 18
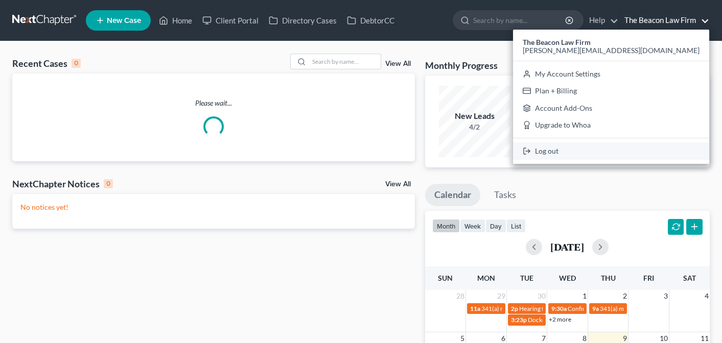
click at [651, 154] on link "Log out" at bounding box center [611, 150] width 196 height 17
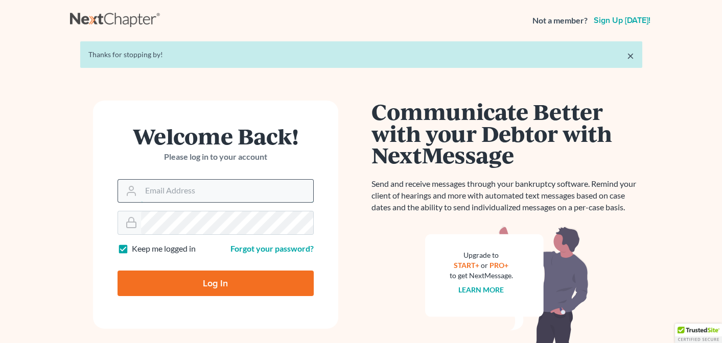
click at [208, 188] on input "Email Address" at bounding box center [227, 191] width 172 height 22
type input "[EMAIL_ADDRESS][DOMAIN_NAME]"
click at [197, 283] on input "Log In" at bounding box center [215, 284] width 196 height 26
type input "Thinking..."
